Goal: Task Accomplishment & Management: Complete application form

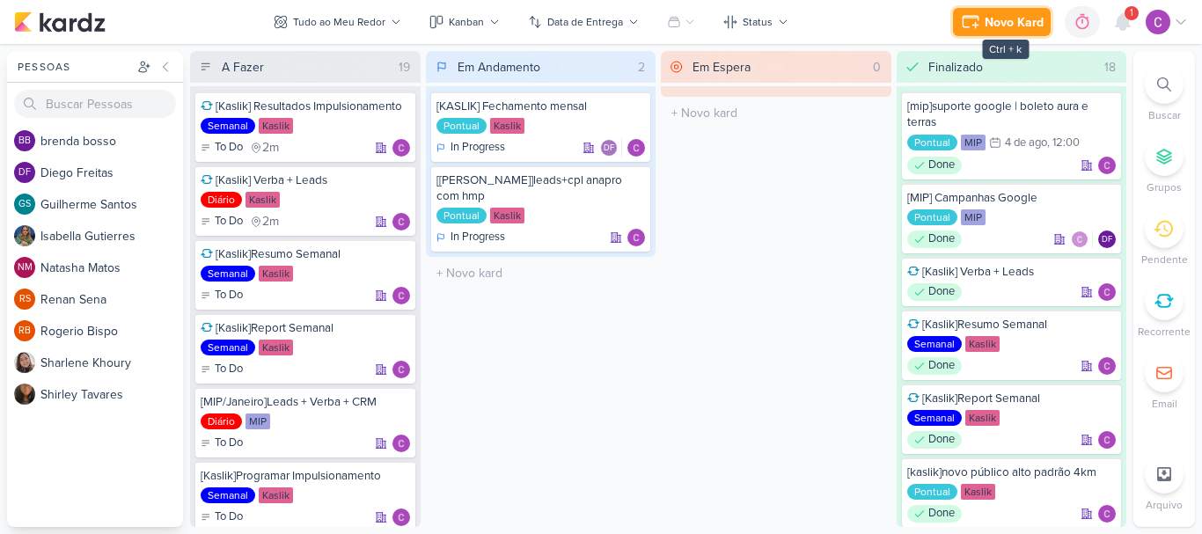
click at [1001, 25] on div "Novo Kard" at bounding box center [1013, 22] width 59 height 18
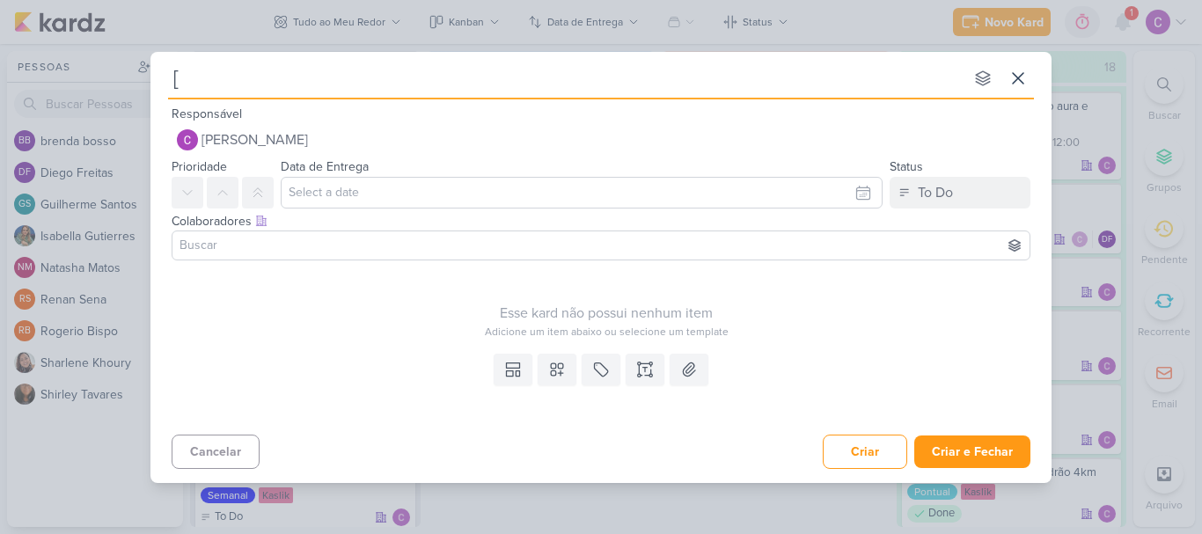
type input "[g"
type input "[google"
type input "[google]"
type input "[google]caf"
type input "[google]café cp"
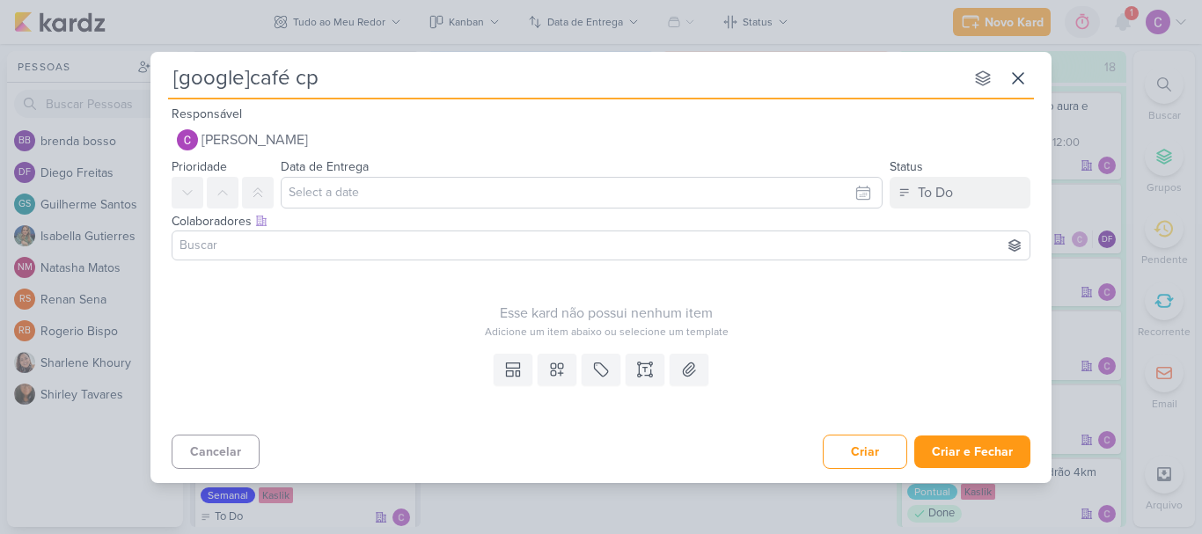
type input "[google]café cpm"
type input "[google]café co"
type input "[google]café com"
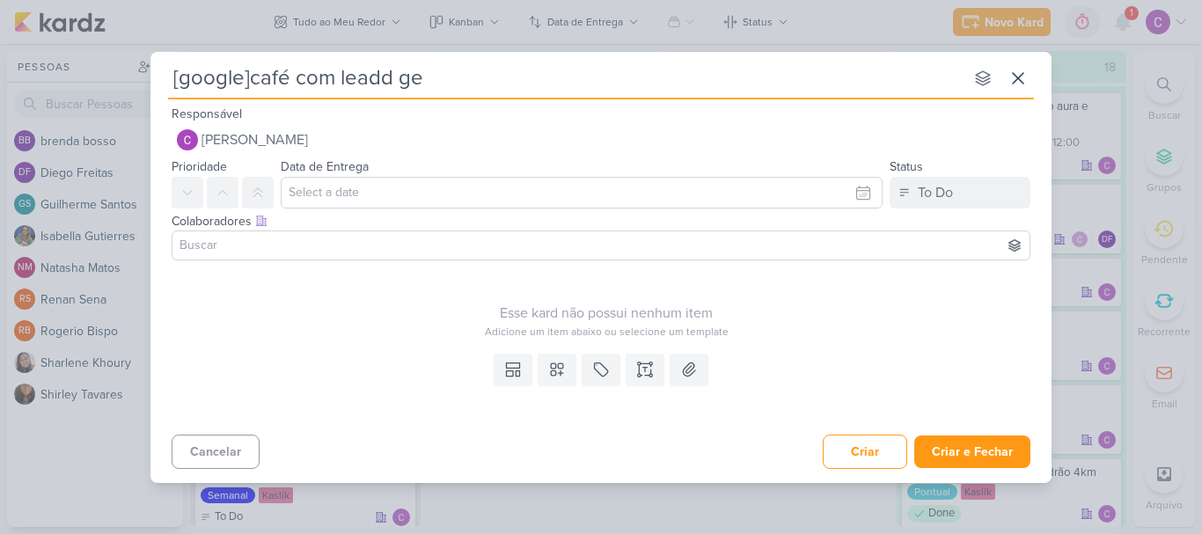
type input "[google]café com leadd gen"
click at [962, 193] on button "To Do" at bounding box center [959, 193] width 141 height 32
click at [900, 290] on button "In Progress" at bounding box center [951, 290] width 157 height 29
click at [589, 368] on button at bounding box center [600, 370] width 39 height 32
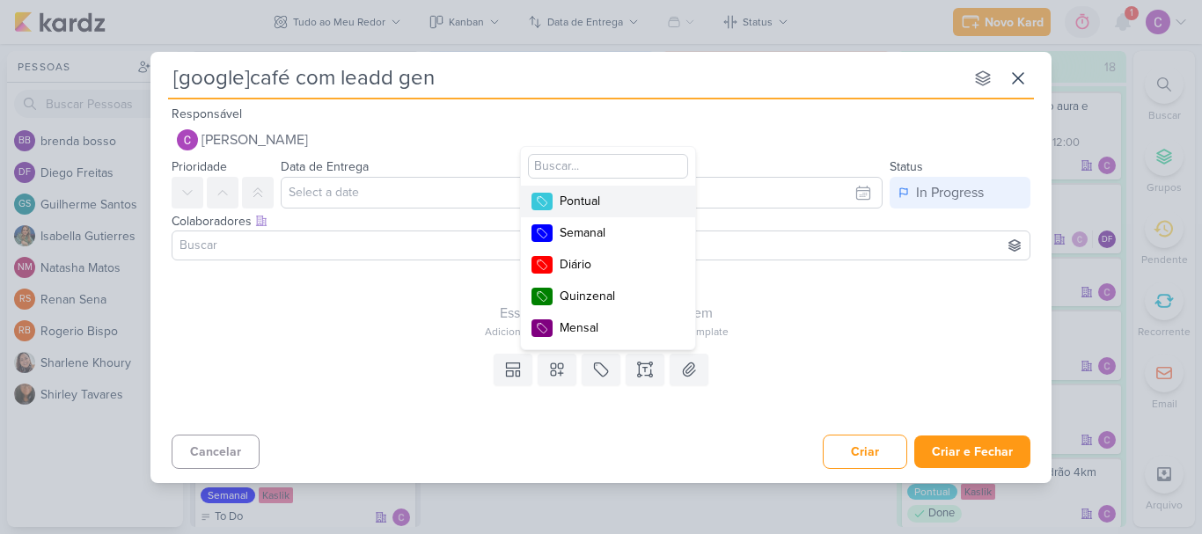
click at [592, 207] on div "Pontual" at bounding box center [617, 201] width 114 height 18
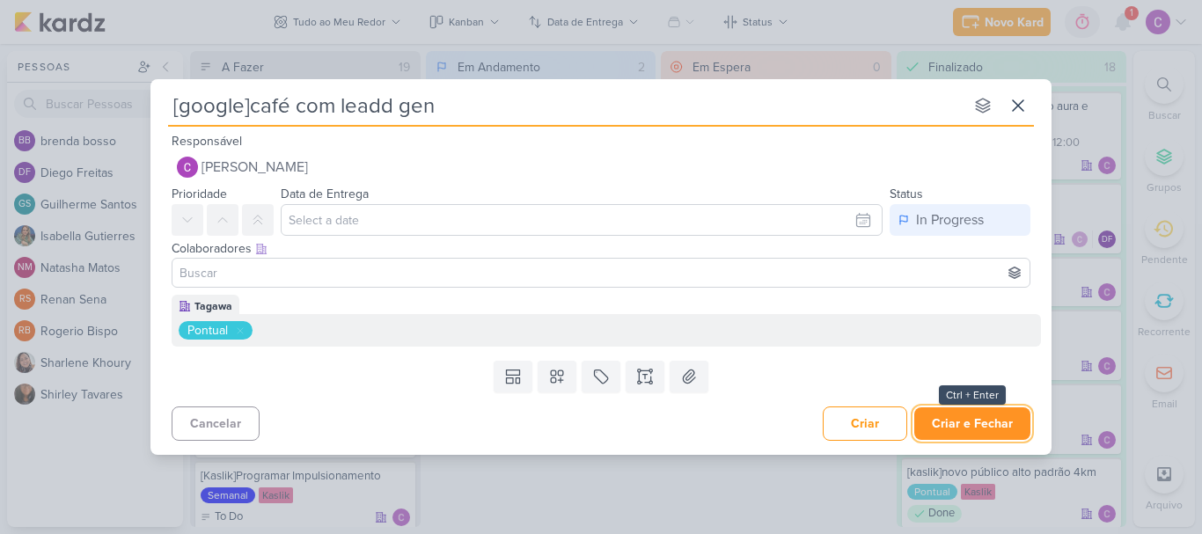
click at [990, 423] on button "Criar e Fechar" at bounding box center [972, 423] width 116 height 33
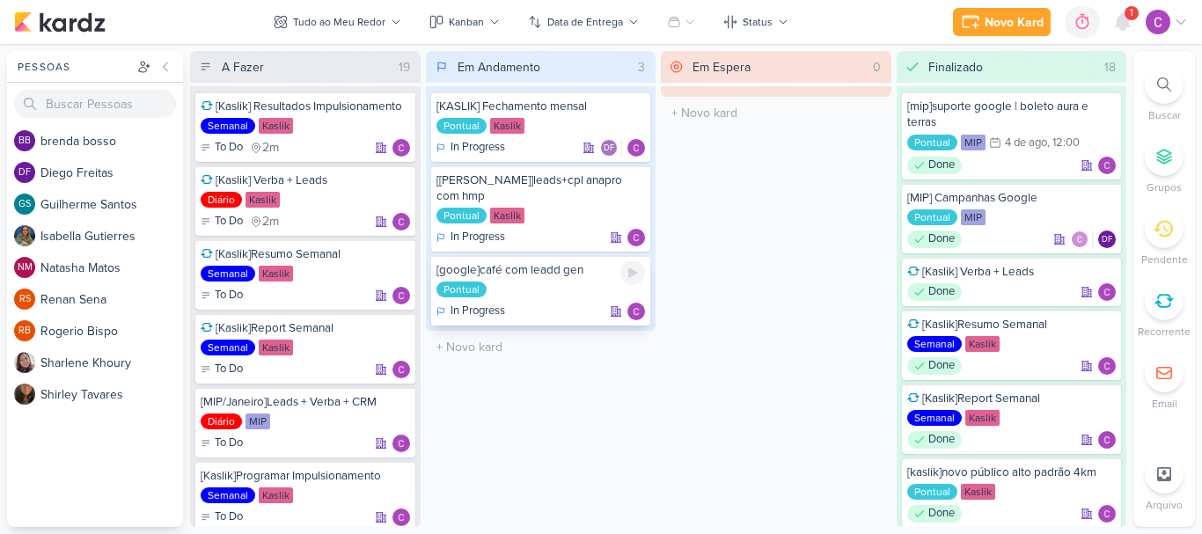
click at [590, 262] on div "[google]café com leadd gen" at bounding box center [540, 270] width 209 height 16
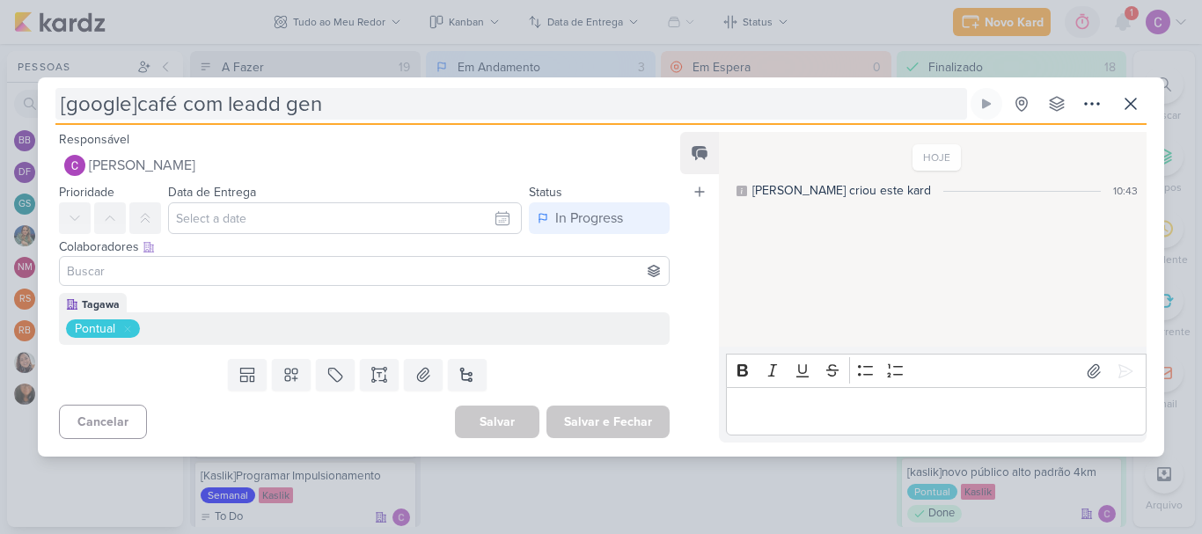
click at [271, 101] on input "[google]café com leadd gen" at bounding box center [510, 104] width 911 height 32
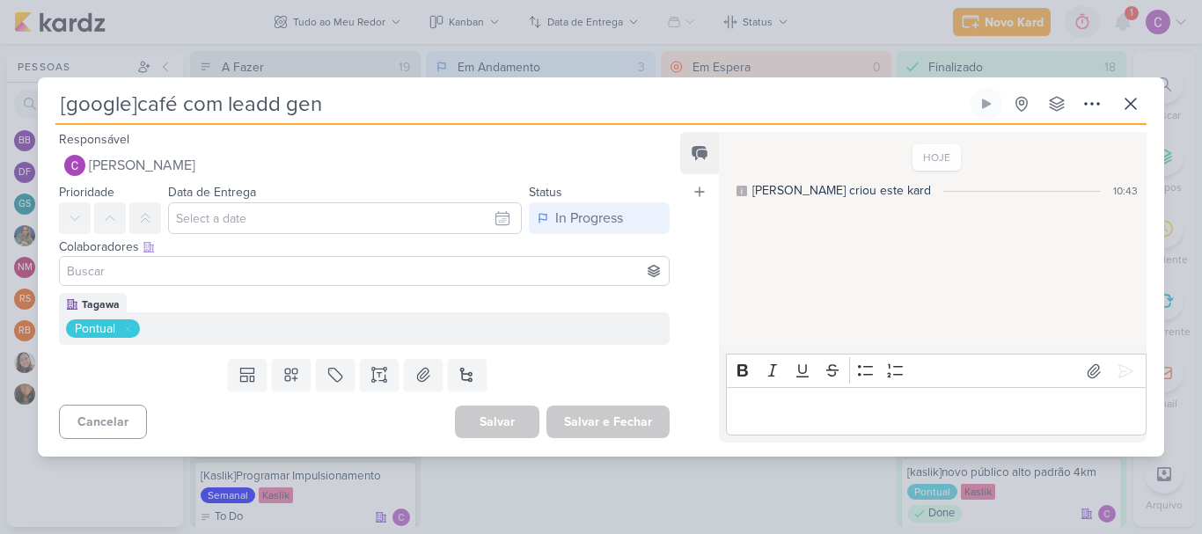
type input "[google]café com lead gen"
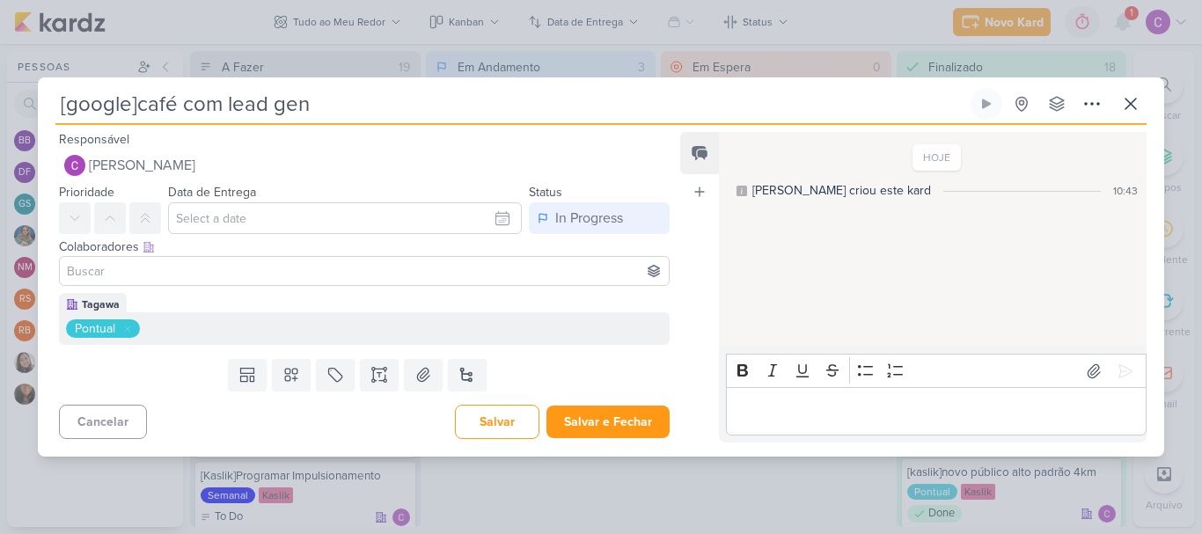
click at [225, 103] on input "[google]café com lead gen" at bounding box center [510, 104] width 911 height 32
type input "[google]café com adlead gen"
type input "[google]café com ads lead gen"
click at [611, 424] on button "Salvar e Fechar" at bounding box center [607, 422] width 123 height 33
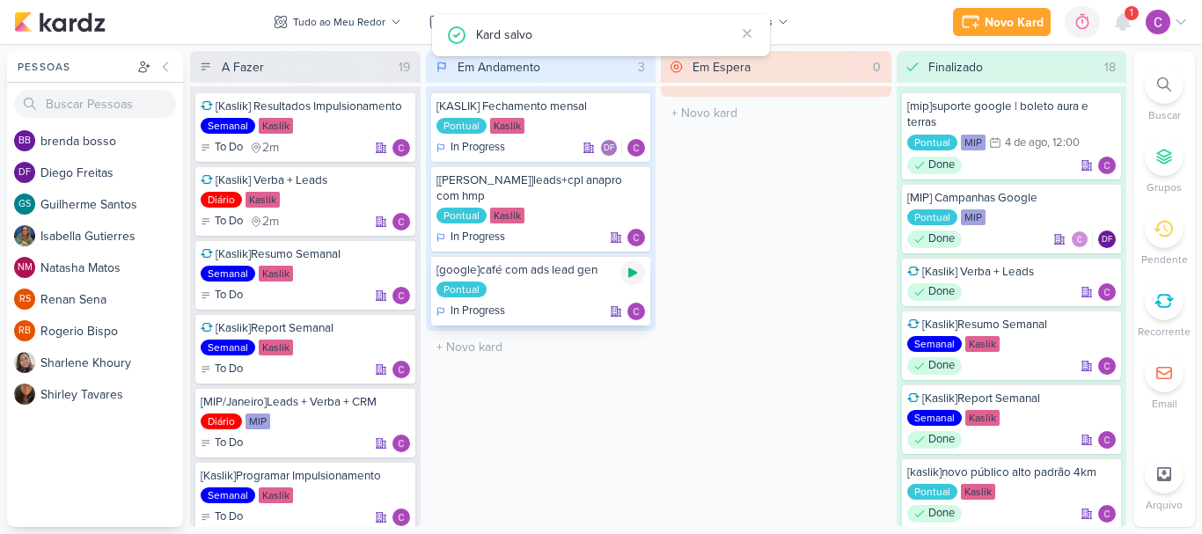
click at [628, 266] on icon at bounding box center [632, 273] width 14 height 14
